Goal: Task Accomplishment & Management: Manage account settings

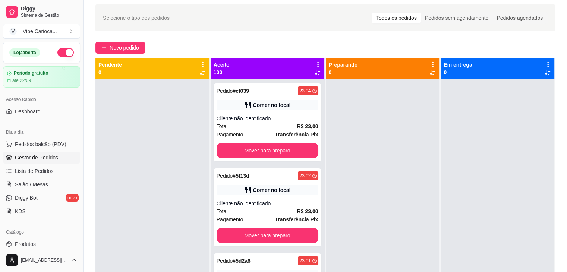
scroll to position [15, 0]
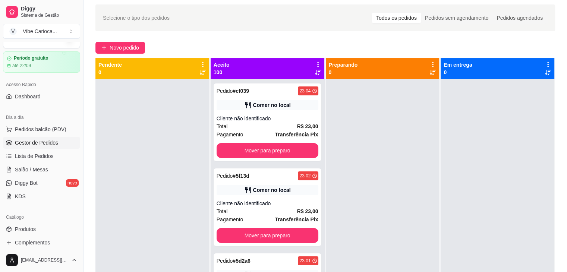
click at [30, 143] on span "Gestor de Pedidos" at bounding box center [36, 142] width 43 height 7
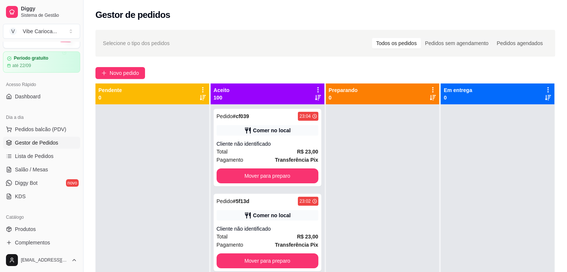
click at [30, 143] on span "Gestor de Pedidos" at bounding box center [36, 142] width 43 height 7
click at [36, 139] on span "Gestor de Pedidos" at bounding box center [36, 142] width 43 height 7
click at [32, 143] on span "Gestor de Pedidos" at bounding box center [36, 142] width 43 height 7
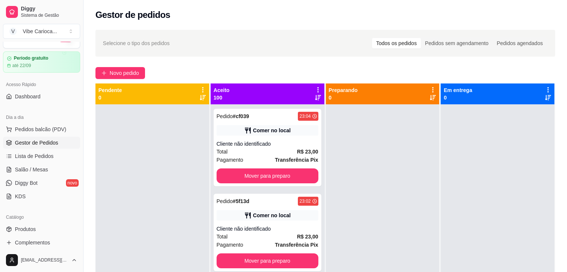
click at [396, 44] on div "Todos os pedidos" at bounding box center [396, 43] width 49 height 10
click at [372, 38] on input "Todos os pedidos" at bounding box center [372, 38] width 0 height 0
click at [309, 67] on div "Novo pedido" at bounding box center [325, 73] width 460 height 12
click at [315, 90] on icon at bounding box center [318, 90] width 7 height 7
click at [315, 90] on icon at bounding box center [318, 90] width 6 height 6
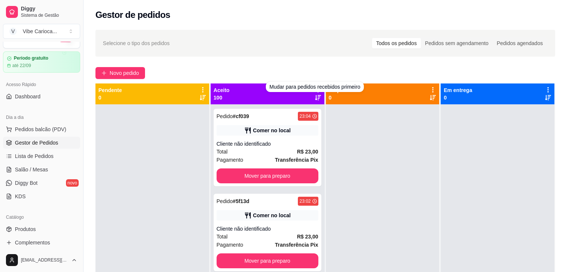
click at [315, 100] on icon at bounding box center [318, 98] width 6 height 6
click at [315, 87] on icon at bounding box center [318, 90] width 7 height 7
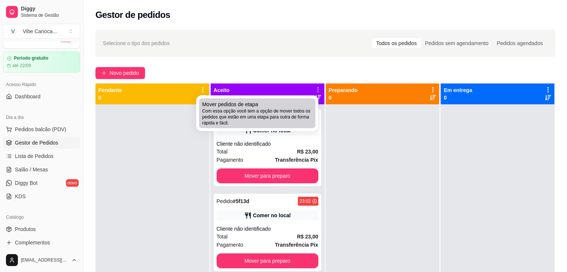
click at [281, 111] on span "Com essa opção você tem a opção de mover todos os pedidos que estão em uma etap…" at bounding box center [257, 117] width 110 height 18
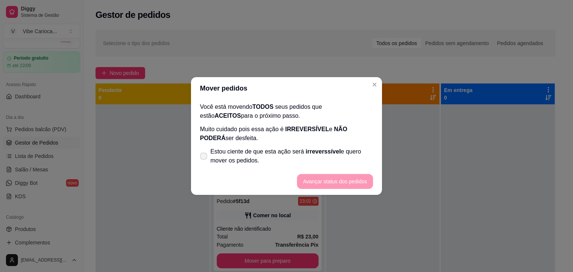
click at [204, 154] on icon at bounding box center [204, 156] width 6 height 4
click at [204, 158] on input "Estou ciente de que esta ação será irreverssível e quero mover os pedidos." at bounding box center [202, 160] width 5 height 5
checkbox input "true"
click at [315, 182] on button "Avançar status dos pedidos" at bounding box center [335, 182] width 74 height 15
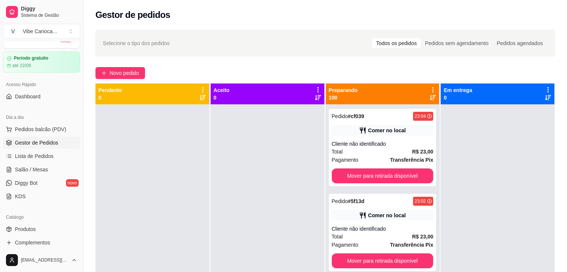
click at [428, 86] on div "Preparando 100" at bounding box center [383, 94] width 114 height 21
click at [432, 88] on icon at bounding box center [432, 89] width 1 height 5
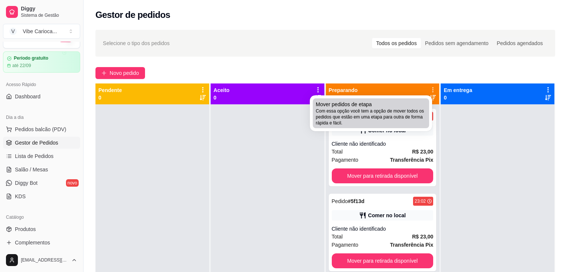
click at [408, 110] on span "Com essa opção você tem a opção de mover todos os pedidos que estão em uma etap…" at bounding box center [371, 117] width 110 height 18
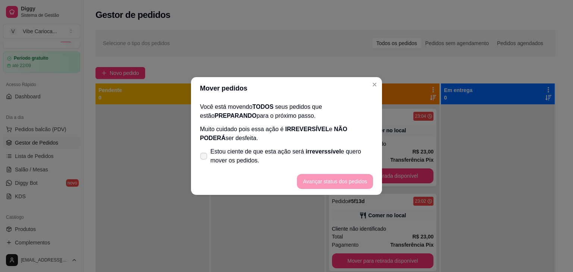
click at [204, 158] on icon at bounding box center [204, 156] width 6 height 4
click at [204, 158] on input "Estou ciente de que esta ação será irreverssível e quero mover os pedidos." at bounding box center [202, 160] width 5 height 5
checkbox input "true"
click at [317, 180] on button "Avançar status dos pedidos" at bounding box center [335, 182] width 74 height 15
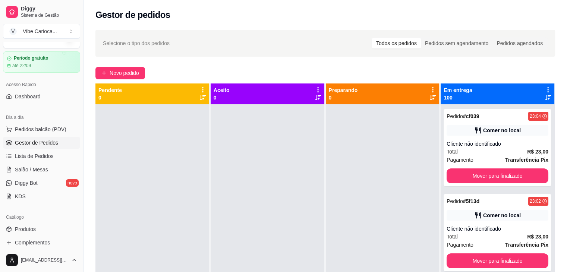
click at [545, 88] on icon at bounding box center [548, 90] width 7 height 7
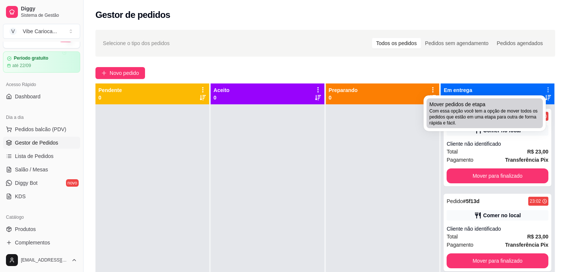
click at [501, 105] on div "Mover pedidos de etapa Com essa opção você tem a opção de mover todos os pedido…" at bounding box center [485, 113] width 110 height 25
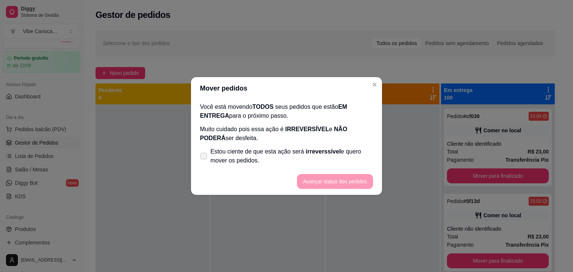
click at [204, 154] on span at bounding box center [203, 156] width 7 height 7
click at [204, 158] on input "Estou ciente de que esta ação será irreverssível e quero mover os pedidos." at bounding box center [202, 160] width 5 height 5
checkbox input "true"
click at [313, 180] on button "Avançar status dos pedidos" at bounding box center [335, 182] width 74 height 15
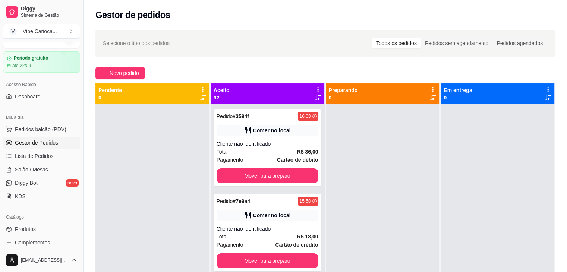
click at [318, 90] on div "Aceito 92" at bounding box center [268, 94] width 114 height 21
click at [315, 87] on icon at bounding box center [318, 90] width 7 height 7
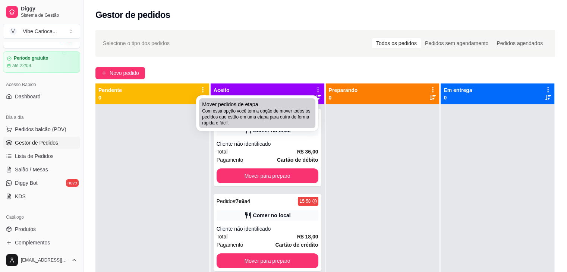
click at [299, 104] on div "Mover pedidos de etapa Com essa opção você tem a opção de mover todos os pedido…" at bounding box center [257, 113] width 110 height 25
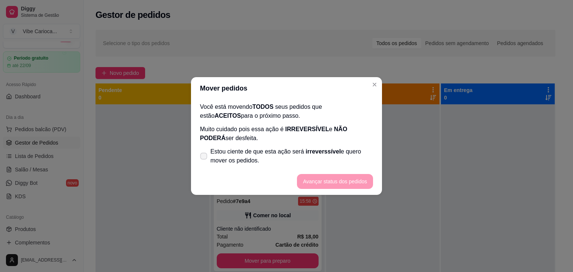
click at [202, 154] on icon at bounding box center [204, 156] width 6 height 4
click at [202, 158] on input "Estou ciente de que esta ação será irreverssível e quero mover os pedidos." at bounding box center [202, 160] width 5 height 5
checkbox input "true"
click at [315, 175] on button "Avançar status dos pedidos" at bounding box center [335, 181] width 76 height 15
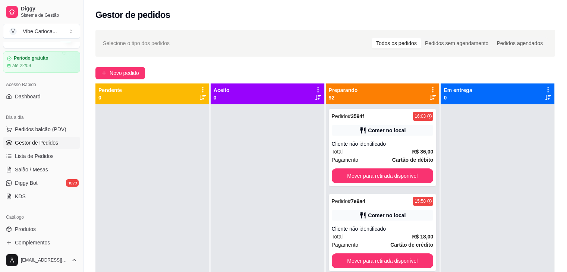
click at [432, 91] on icon at bounding box center [432, 89] width 1 height 5
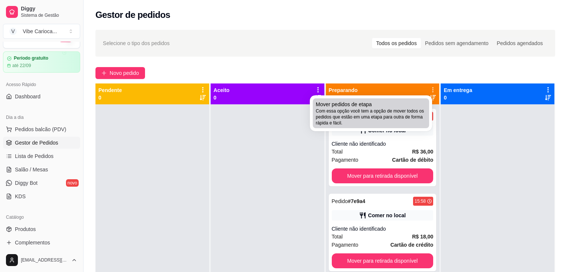
click at [427, 115] on li "Mover pedidos de etapa Com essa opção você tem a opção de mover todos os pedido…" at bounding box center [371, 113] width 116 height 30
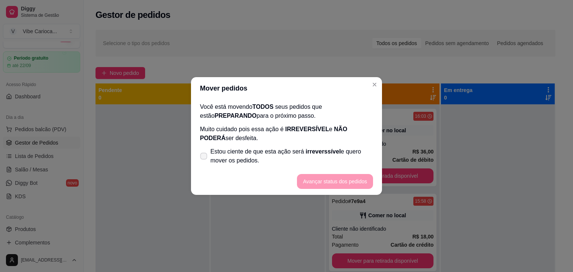
click at [207, 157] on label "Estou ciente de que esta ação será irreverssível e quero mover os pedidos." at bounding box center [286, 156] width 179 height 24
click at [204, 158] on input "Estou ciente de que esta ação será irreverssível e quero mover os pedidos." at bounding box center [202, 160] width 5 height 5
checkbox input "true"
click at [318, 174] on footer "Avançar status dos pedidos" at bounding box center [286, 181] width 191 height 27
click at [319, 180] on button "Avançar status dos pedidos" at bounding box center [335, 182] width 74 height 15
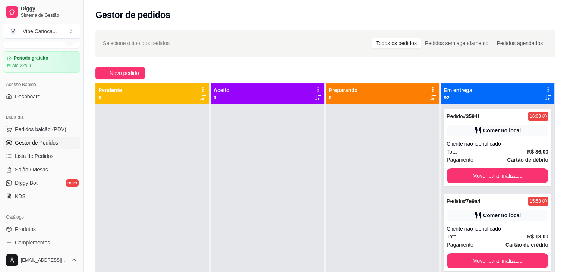
click at [545, 87] on icon at bounding box center [548, 90] width 7 height 7
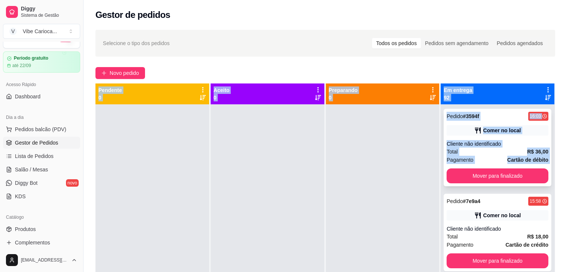
drag, startPoint x: 519, startPoint y: 61, endPoint x: 520, endPoint y: 167, distance: 106.3
click at [520, 167] on div "Selecione o tipo dos pedidos Todos os pedidos Pedidos sem agendamento Pedidos a…" at bounding box center [326, 194] width 484 height 339
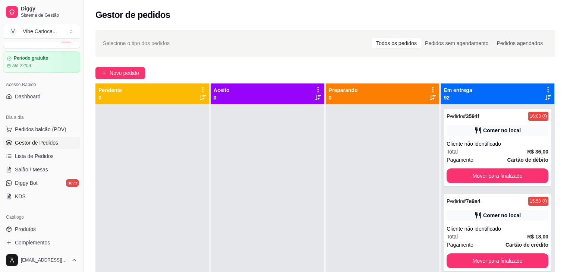
click at [459, 69] on div "Novo pedido" at bounding box center [325, 73] width 460 height 12
click at [37, 145] on span "Gestor de Pedidos" at bounding box center [36, 142] width 43 height 7
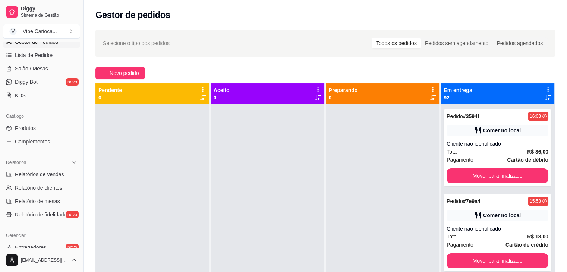
scroll to position [120, 0]
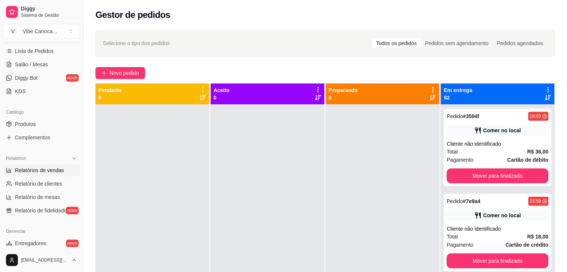
click at [40, 167] on span "Relatórios de vendas" at bounding box center [39, 170] width 49 height 7
select select "ALL"
select select "0"
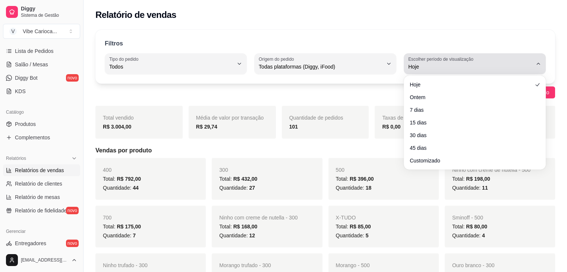
click at [525, 66] on span "Hoje" at bounding box center [470, 66] width 124 height 7
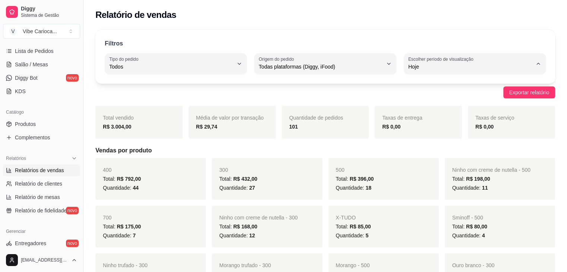
click at [498, 95] on span "Ontem" at bounding box center [471, 96] width 118 height 7
type input "1"
select select "1"
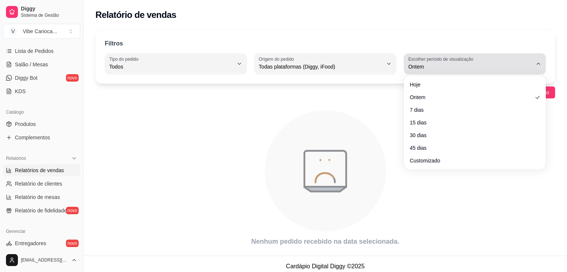
click at [489, 67] on span "Ontem" at bounding box center [470, 66] width 124 height 7
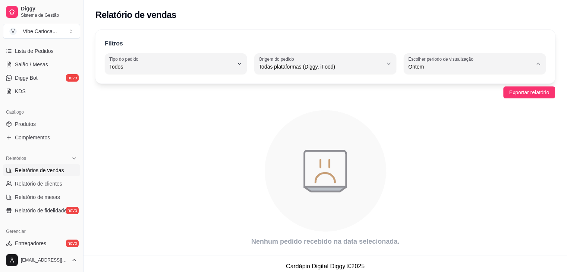
click at [480, 86] on span "Hoje" at bounding box center [471, 84] width 118 height 7
type input "0"
select select "0"
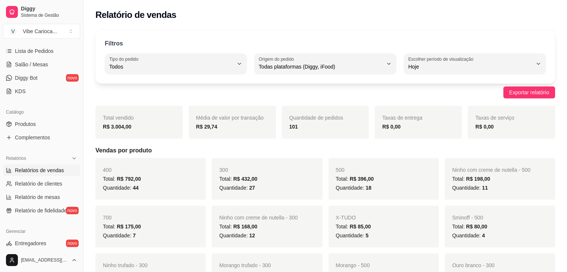
drag, startPoint x: 566, startPoint y: 30, endPoint x: 569, endPoint y: 36, distance: 6.7
click at [567, 36] on html "Diggy Sistema de Gestão V Vibe Carioca ... Loja aberta Período gratuito até 22/…" at bounding box center [283, 136] width 567 height 272
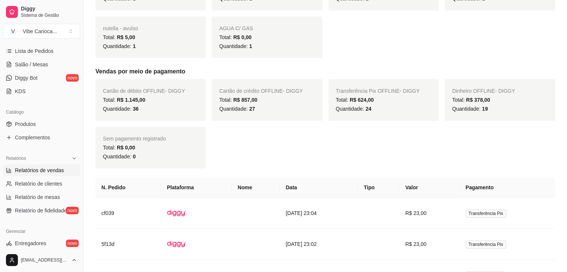
scroll to position [589, 0]
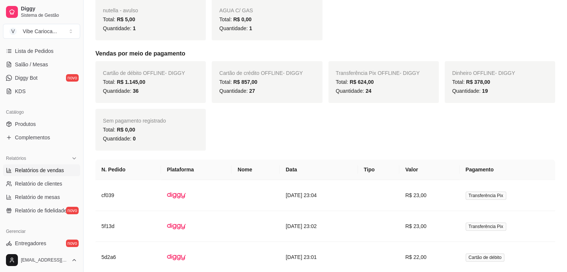
drag, startPoint x: 562, startPoint y: 123, endPoint x: 569, endPoint y: 122, distance: 6.5
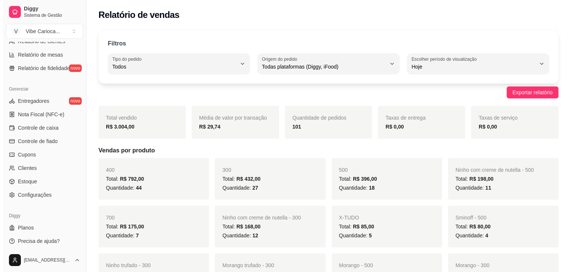
scroll to position [264, 0]
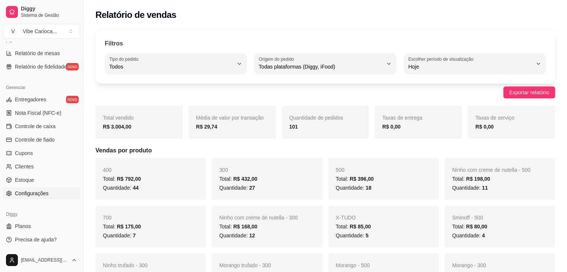
click at [21, 197] on link "Configurações" at bounding box center [41, 194] width 77 height 12
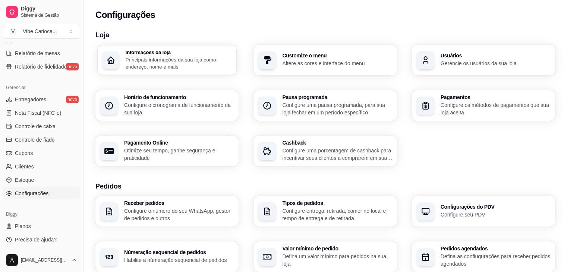
click at [192, 66] on p "Principais informações da sua loja como endereço, nome e mais" at bounding box center [178, 63] width 107 height 15
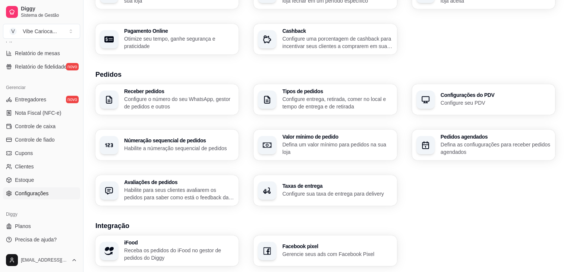
scroll to position [115, 0]
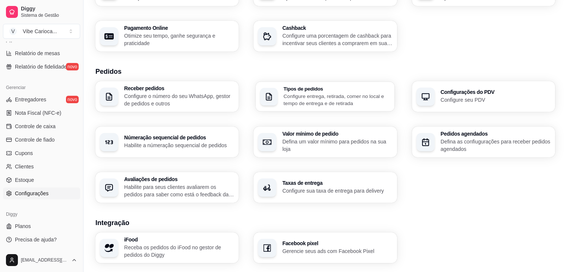
click at [356, 103] on p "Configure entrega, retirada, comer no local e tempo de entrega e de retirada" at bounding box center [337, 99] width 107 height 15
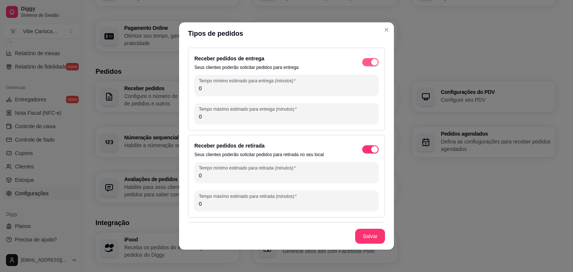
click at [371, 63] on div "button" at bounding box center [374, 62] width 7 height 7
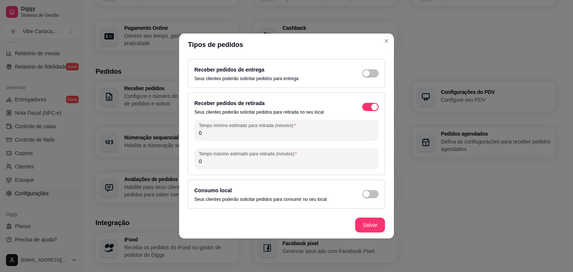
click at [369, 100] on div "Receber pedidos de retirada Seus clientes poderão solicitar pedidos para retira…" at bounding box center [286, 107] width 184 height 16
click at [374, 107] on div "button" at bounding box center [374, 107] width 7 height 7
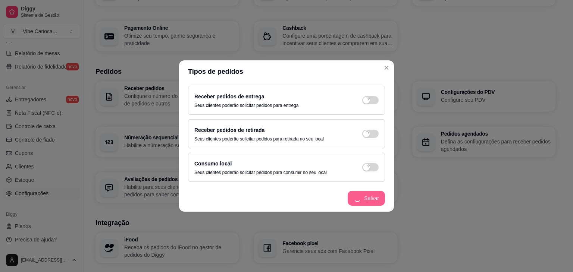
click at [376, 197] on footer "Salvar" at bounding box center [286, 198] width 215 height 27
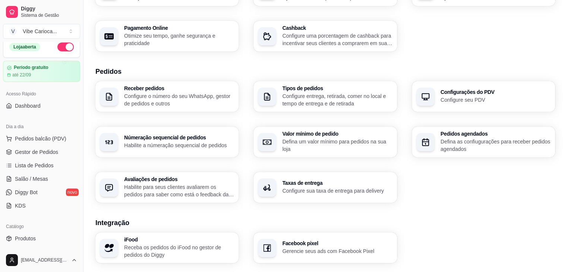
scroll to position [0, 0]
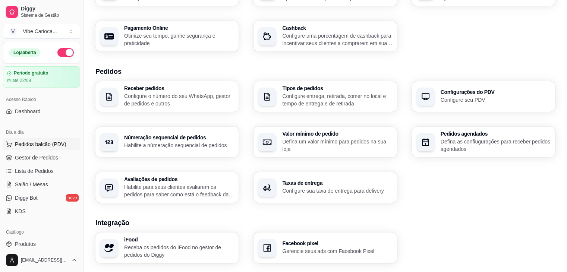
click at [37, 145] on span "Pedidos balcão (PDV)" at bounding box center [40, 144] width 51 height 7
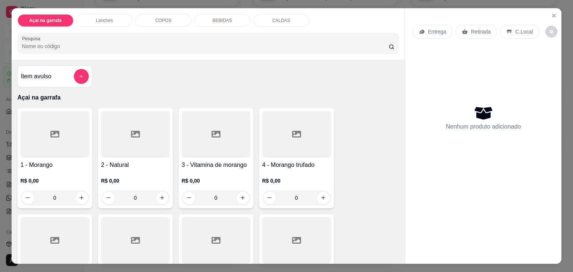
click at [320, 199] on div "0" at bounding box center [296, 198] width 69 height 15
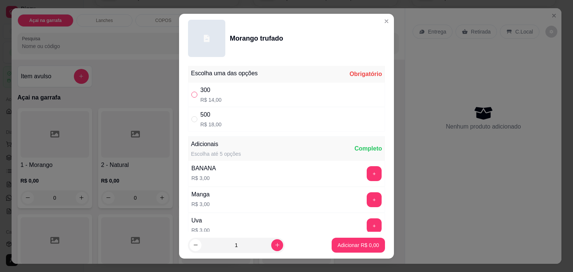
click at [194, 95] on input "" at bounding box center [194, 95] width 6 height 6
radio input "true"
click at [346, 246] on p "Adicionar R$ 14,00" at bounding box center [357, 245] width 44 height 7
type input "1"
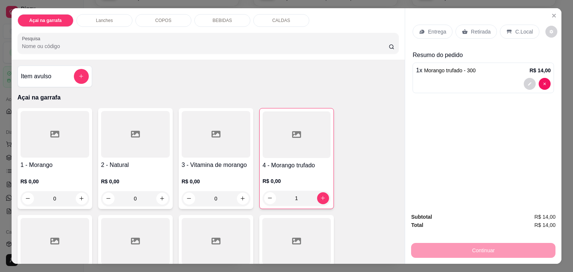
click at [515, 28] on p "C.Local" at bounding box center [524, 31] width 18 height 7
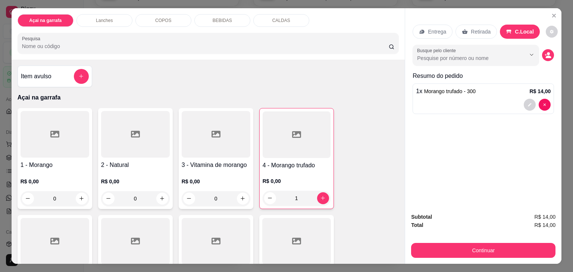
click at [515, 28] on p "C.Local" at bounding box center [524, 31] width 19 height 7
click at [549, 29] on icon "decrease-product-quantity" at bounding box center [551, 31] width 4 height 4
click at [553, 13] on icon "Close" at bounding box center [554, 16] width 6 height 6
